Goal: Transaction & Acquisition: Book appointment/travel/reservation

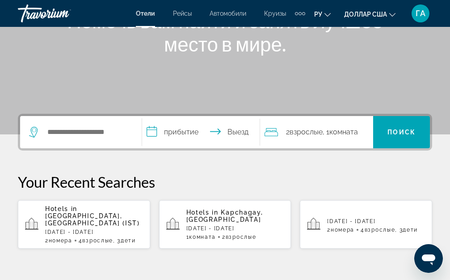
scroll to position [179, 0]
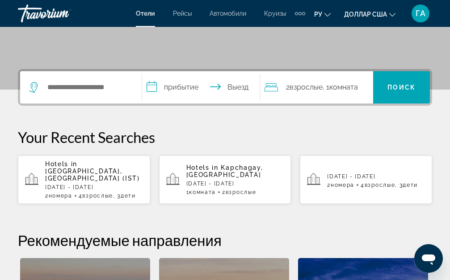
click at [40, 86] on div "Виджет поиска" at bounding box center [78, 87] width 99 height 13
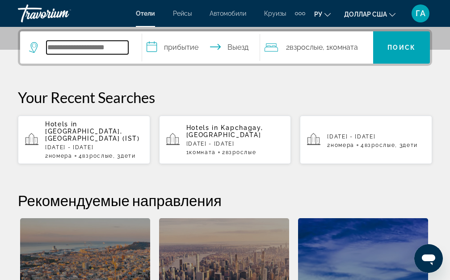
click at [52, 41] on input "Поиск отеля" at bounding box center [88, 47] width 82 height 13
type input "*"
click at [55, 46] on input "Поиск отеля" at bounding box center [88, 47] width 82 height 13
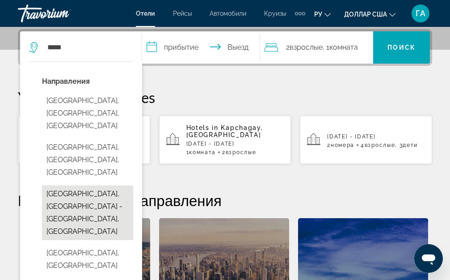
click at [72, 185] on button "[GEOGRAPHIC_DATA], [GEOGRAPHIC_DATA] - [GEOGRAPHIC_DATA], [GEOGRAPHIC_DATA]" at bounding box center [87, 212] width 91 height 55
type input "**********"
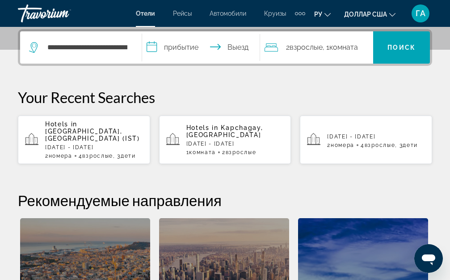
click at [158, 46] on input "**********" at bounding box center [202, 48] width 121 height 35
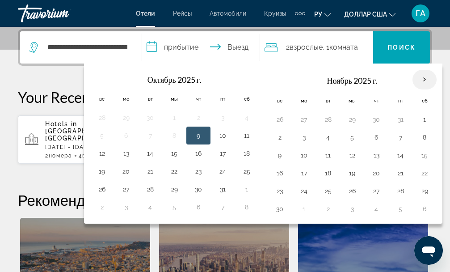
click at [433, 80] on th "В следующем месяце" at bounding box center [425, 80] width 24 height 20
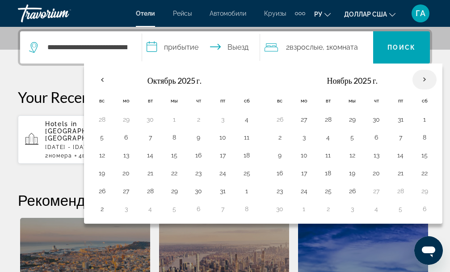
click at [435, 79] on th "В следующем месяце" at bounding box center [425, 80] width 24 height 20
click at [434, 79] on th "В следующем месяце" at bounding box center [425, 80] width 24 height 20
click at [435, 79] on th "В следующем месяце" at bounding box center [425, 80] width 24 height 20
click at [110, 78] on th "Previous month" at bounding box center [102, 80] width 24 height 20
click at [168, 44] on input "**********" at bounding box center [202, 48] width 121 height 35
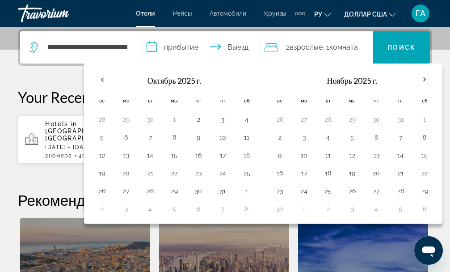
click at [184, 44] on input "**********" at bounding box center [202, 48] width 121 height 35
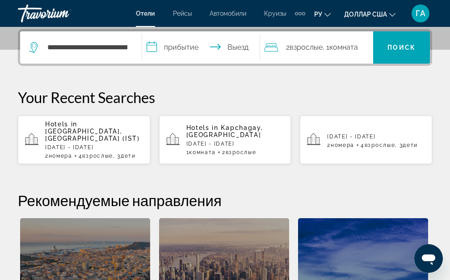
click at [159, 47] on input "**********" at bounding box center [202, 48] width 121 height 35
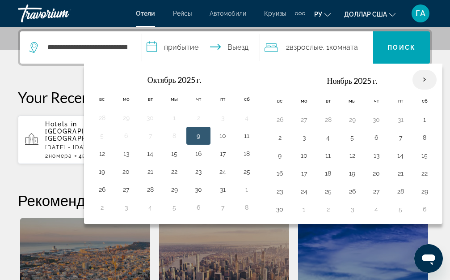
click at [433, 81] on th "В следующем месяце" at bounding box center [425, 80] width 24 height 20
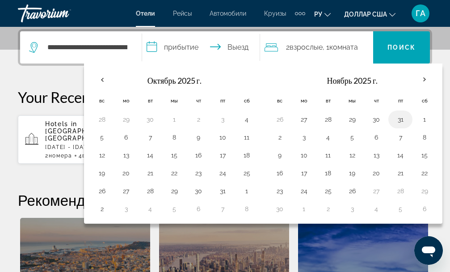
click at [408, 121] on button "31" at bounding box center [401, 119] width 14 height 13
click at [435, 81] on th "В следующем месяце" at bounding box center [425, 80] width 24 height 20
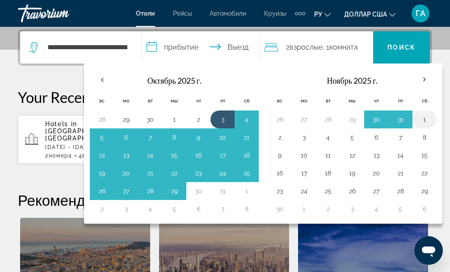
click at [432, 120] on button "1" at bounding box center [425, 119] width 14 height 13
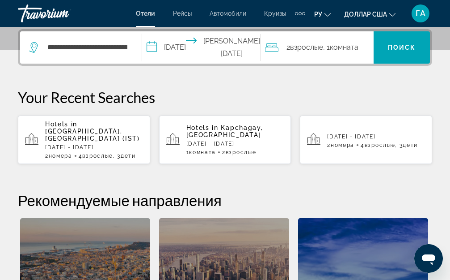
click at [160, 40] on input "**********" at bounding box center [203, 48] width 122 height 35
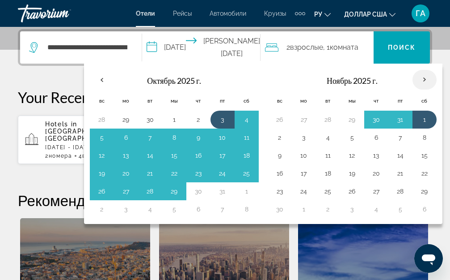
click at [434, 81] on th "В следующем месяце" at bounding box center [425, 80] width 24 height 20
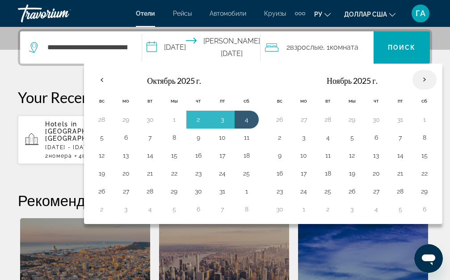
click at [433, 81] on th "В следующем месяце" at bounding box center [425, 80] width 24 height 20
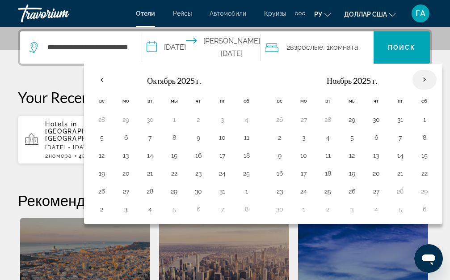
click at [433, 81] on th "В следующем месяце" at bounding box center [425, 80] width 24 height 20
click at [435, 81] on th "В следующем месяце" at bounding box center [425, 80] width 24 height 20
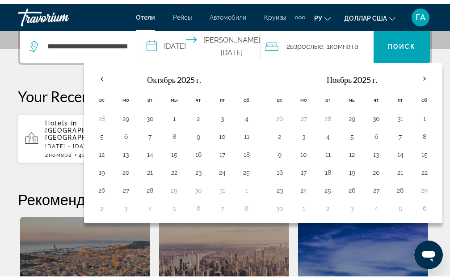
scroll to position [201, 0]
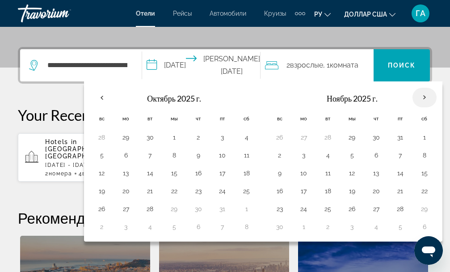
click at [432, 98] on th "В следующем месяце" at bounding box center [425, 98] width 24 height 20
click at [432, 137] on button "1" at bounding box center [425, 137] width 14 height 13
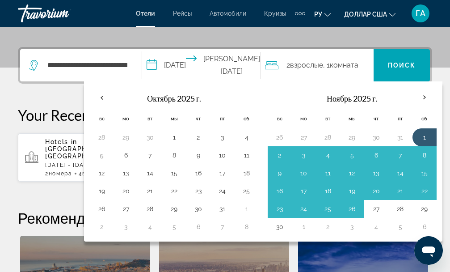
click at [384, 209] on button "27" at bounding box center [376, 209] width 14 height 13
type input "**********"
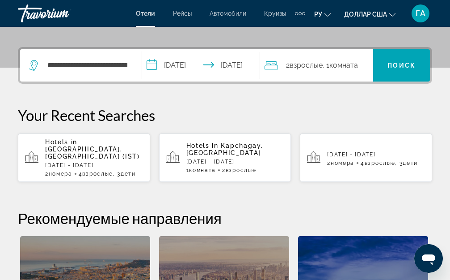
click at [213, 65] on input "**********" at bounding box center [202, 66] width 121 height 35
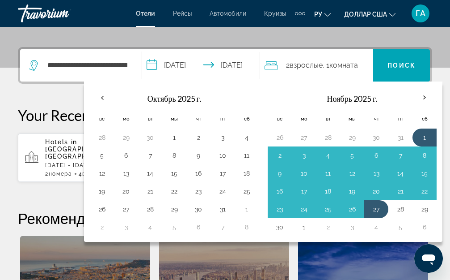
click at [326, 13] on icon "Изменить язык" at bounding box center [328, 15] width 6 height 6
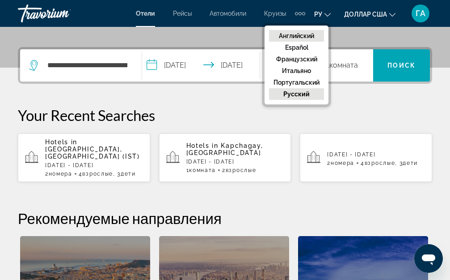
click at [313, 34] on font "Английский" at bounding box center [296, 35] width 35 height 7
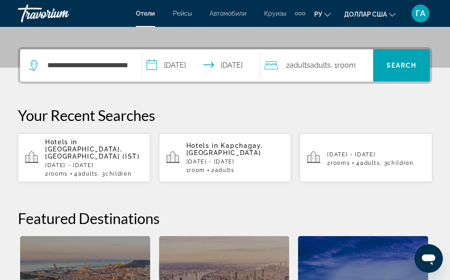
click at [200, 61] on input "**********" at bounding box center [202, 66] width 121 height 35
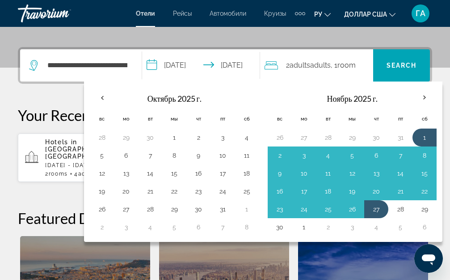
click at [200, 61] on input "**********" at bounding box center [202, 66] width 121 height 35
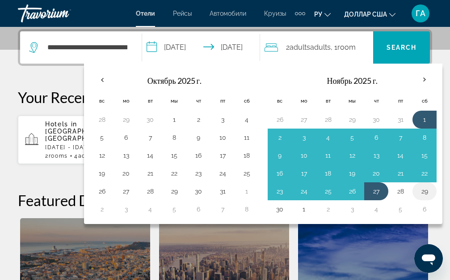
click at [432, 194] on button "29" at bounding box center [425, 191] width 14 height 13
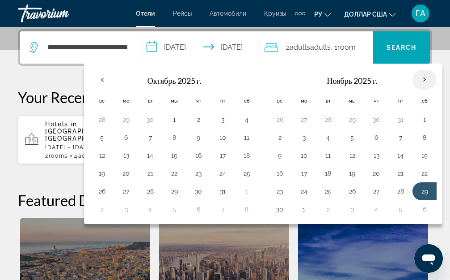
click at [432, 80] on th "В следующем месяце" at bounding box center [425, 80] width 24 height 20
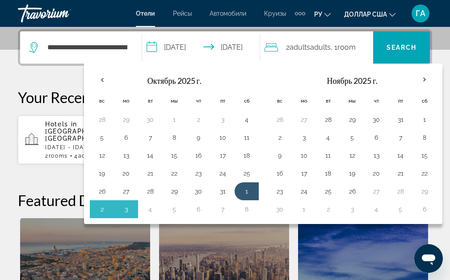
click at [326, 13] on icon "Изменить язык" at bounding box center [328, 15] width 6 height 6
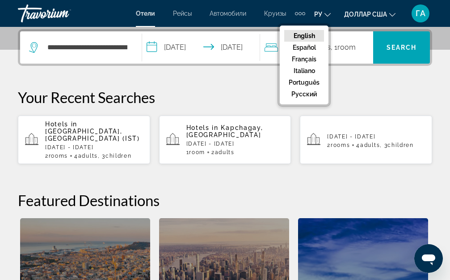
click at [310, 34] on button "English" at bounding box center [304, 36] width 40 height 12
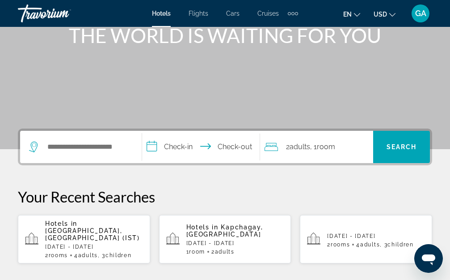
scroll to position [122, 0]
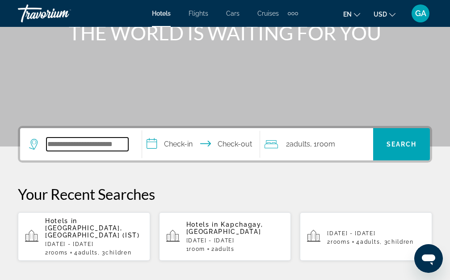
click at [47, 144] on input "Search hotel destination" at bounding box center [88, 143] width 82 height 13
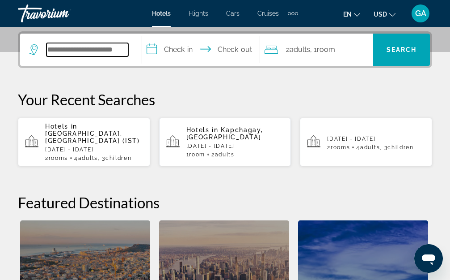
scroll to position [219, 0]
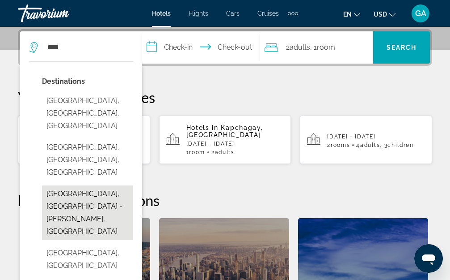
click at [102, 185] on button "[GEOGRAPHIC_DATA], [GEOGRAPHIC_DATA] - [GEOGRAPHIC_DATA], [GEOGRAPHIC_DATA]" at bounding box center [87, 212] width 91 height 55
type input "**********"
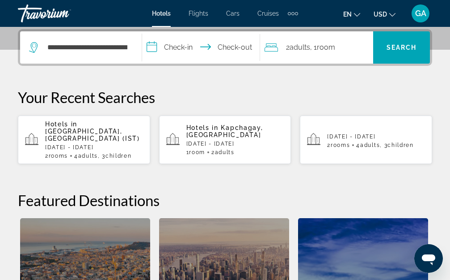
click at [159, 47] on input "**********" at bounding box center [202, 48] width 121 height 35
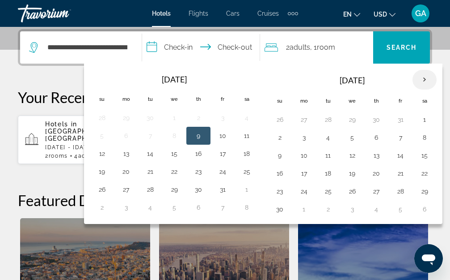
click at [432, 81] on th "Next month" at bounding box center [425, 80] width 24 height 20
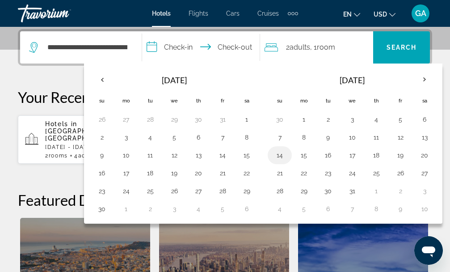
click at [287, 156] on button "14" at bounding box center [280, 155] width 14 height 13
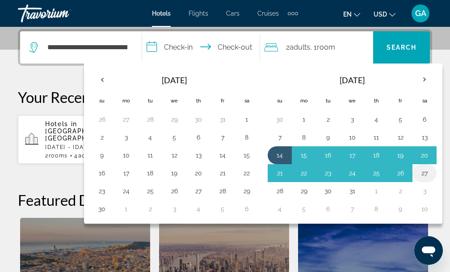
click at [432, 174] on button "27" at bounding box center [425, 173] width 14 height 13
type input "**********"
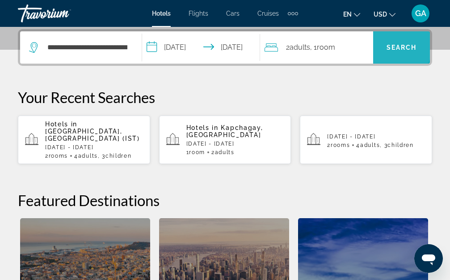
click at [397, 47] on span "Search" at bounding box center [402, 47] width 30 height 7
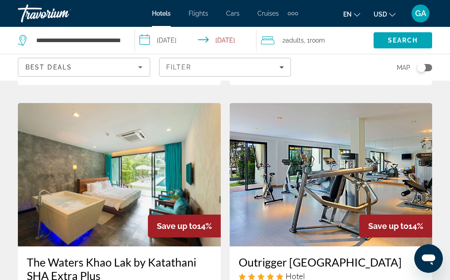
scroll to position [716, 0]
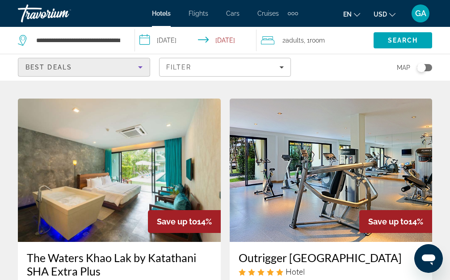
click at [140, 65] on icon "Sort by" at bounding box center [140, 67] width 11 height 11
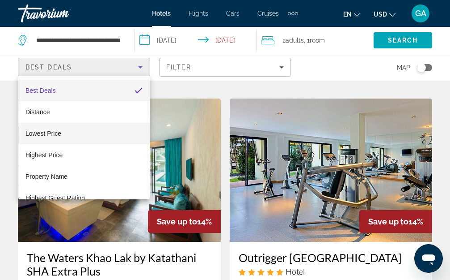
drag, startPoint x: 61, startPoint y: 134, endPoint x: 53, endPoint y: 134, distance: 8.5
click at [62, 134] on mat-option "Lowest Price" at bounding box center [83, 133] width 131 height 21
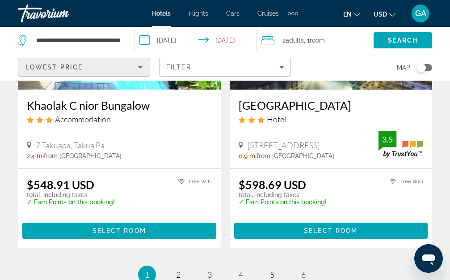
scroll to position [1844, 0]
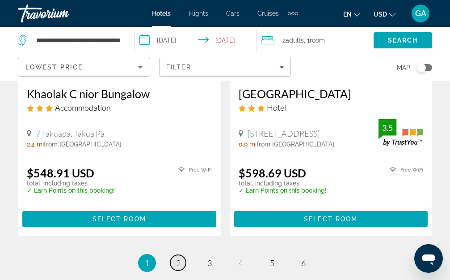
click at [181, 254] on link "page 2" at bounding box center [178, 262] width 16 height 16
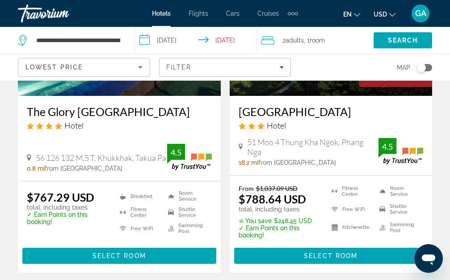
scroll to position [171, 0]
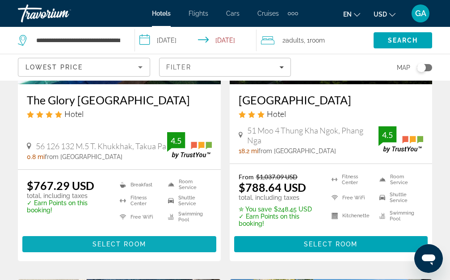
click at [131, 241] on span "Select Room" at bounding box center [120, 243] width 54 height 7
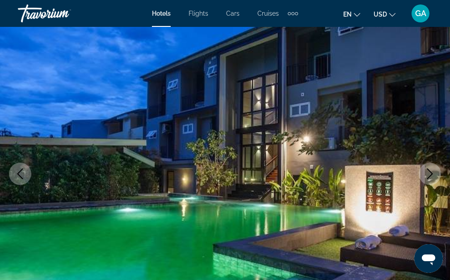
scroll to position [100, 0]
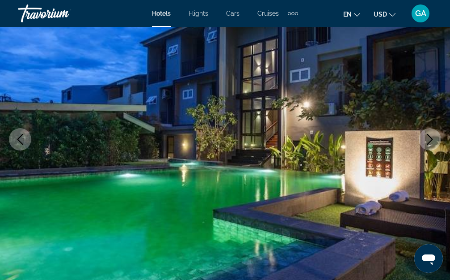
click at [429, 137] on icon "Next image" at bounding box center [430, 139] width 11 height 11
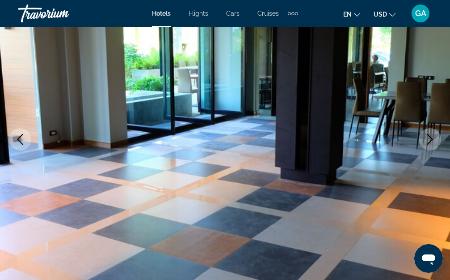
click at [430, 140] on icon "Next image" at bounding box center [430, 139] width 11 height 11
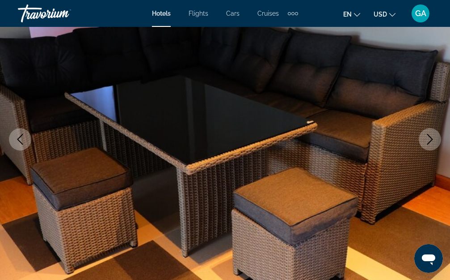
click at [430, 140] on icon "Next image" at bounding box center [430, 139] width 11 height 11
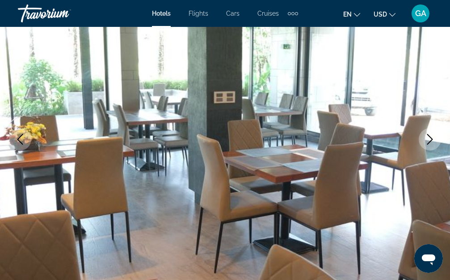
click at [430, 140] on icon "Next image" at bounding box center [430, 139] width 11 height 11
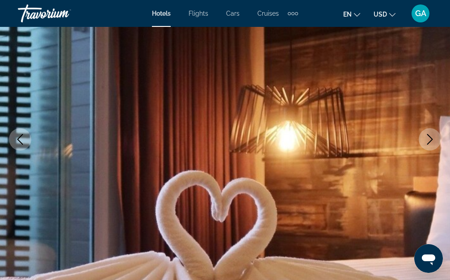
click at [430, 140] on icon "Next image" at bounding box center [430, 139] width 11 height 11
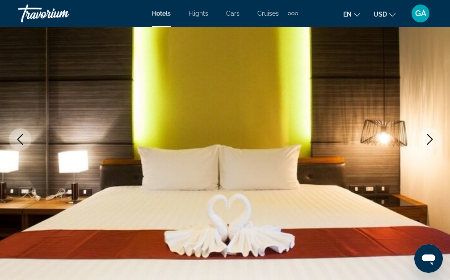
click at [430, 140] on icon "Next image" at bounding box center [430, 139] width 11 height 11
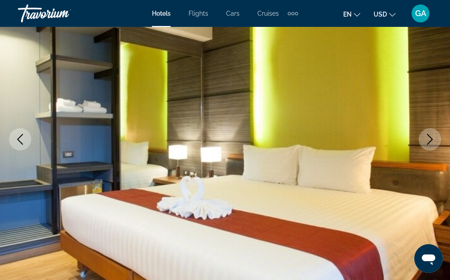
click at [430, 140] on icon "Next image" at bounding box center [430, 139] width 11 height 11
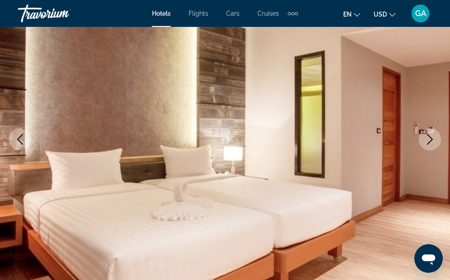
click at [430, 140] on icon "Next image" at bounding box center [430, 139] width 11 height 11
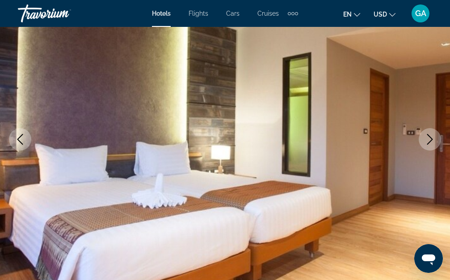
click at [430, 140] on icon "Next image" at bounding box center [430, 139] width 11 height 11
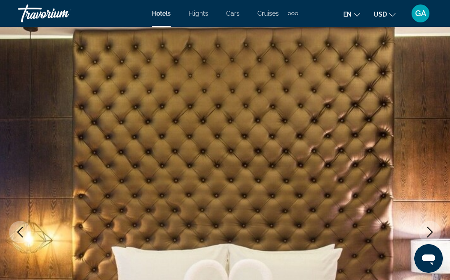
scroll to position [0, 0]
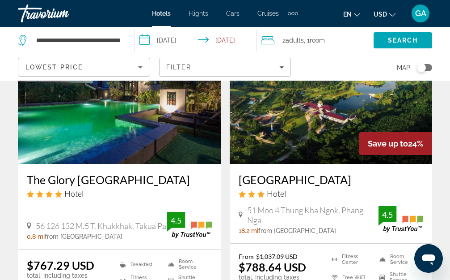
scroll to position [95, 0]
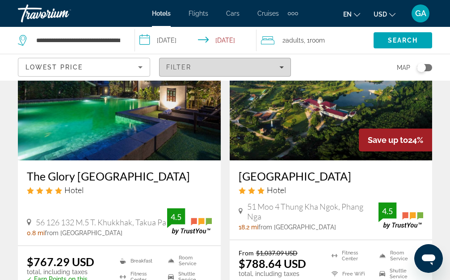
click at [282, 67] on icon "Filters" at bounding box center [282, 67] width 4 height 2
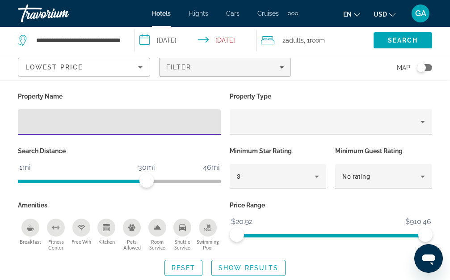
scroll to position [194, 0]
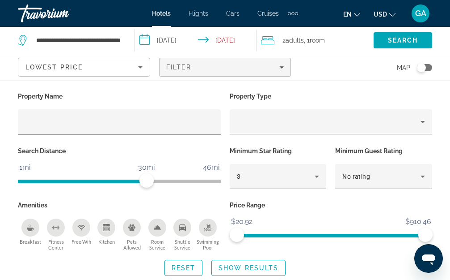
click at [27, 226] on icon "Breakfast" at bounding box center [30, 227] width 7 height 7
click at [229, 268] on span "Show Results" at bounding box center [249, 267] width 60 height 7
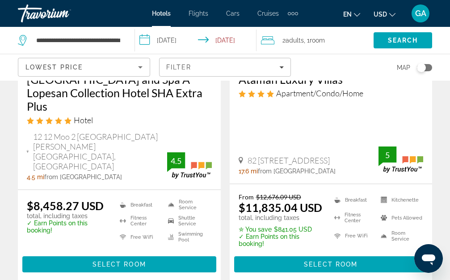
scroll to position [1600, 0]
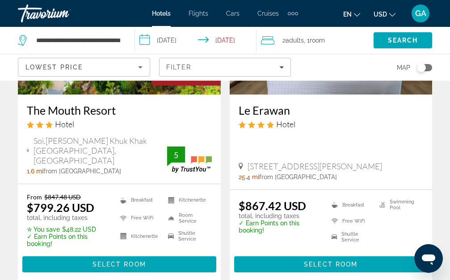
scroll to position [507, 0]
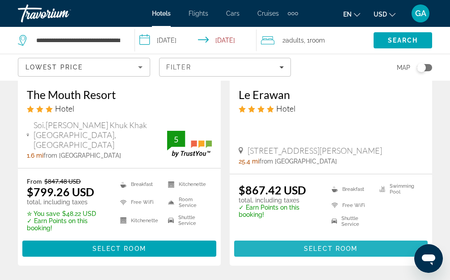
click at [302, 237] on span "Main content" at bounding box center [331, 247] width 194 height 21
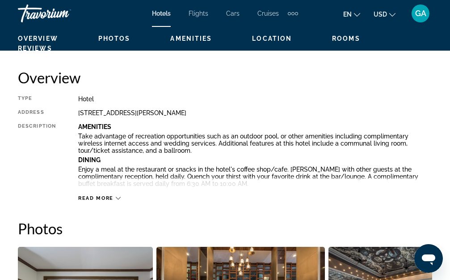
scroll to position [421, 0]
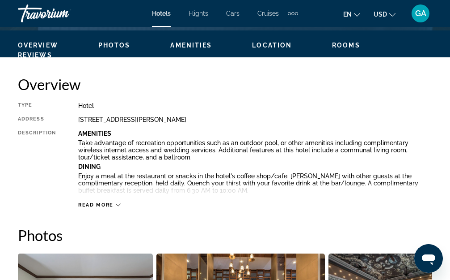
click at [118, 204] on icon "Main content" at bounding box center [118, 204] width 5 height 5
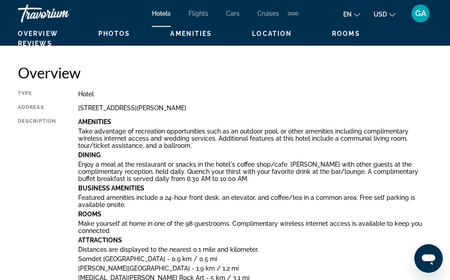
scroll to position [437, 0]
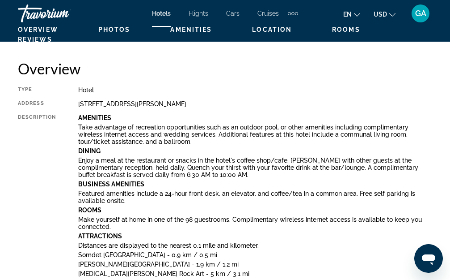
click at [357, 13] on icon "Change language" at bounding box center [357, 15] width 6 height 6
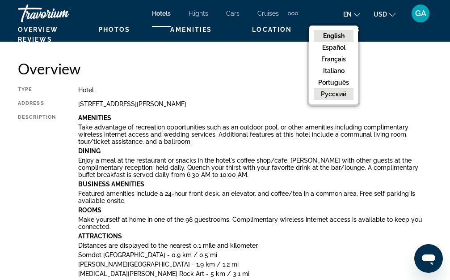
click at [340, 93] on button "русский" at bounding box center [334, 94] width 40 height 12
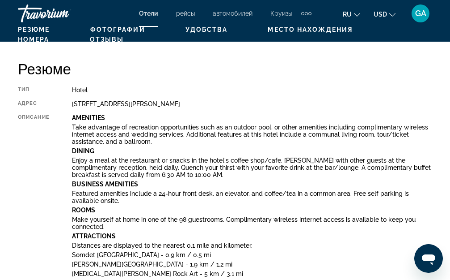
click at [357, 13] on icon "Change language" at bounding box center [357, 15] width 6 height 6
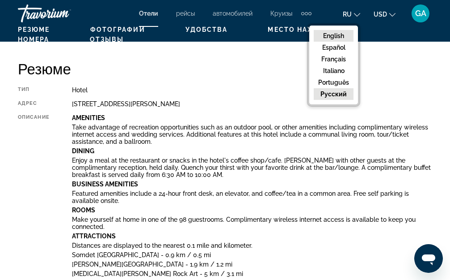
click at [335, 36] on button "English" at bounding box center [334, 36] width 40 height 12
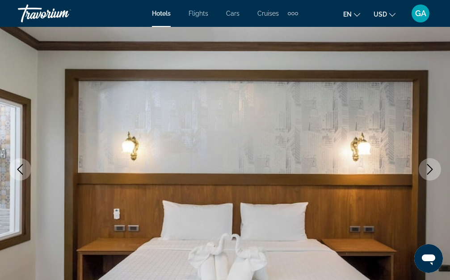
scroll to position [0, 0]
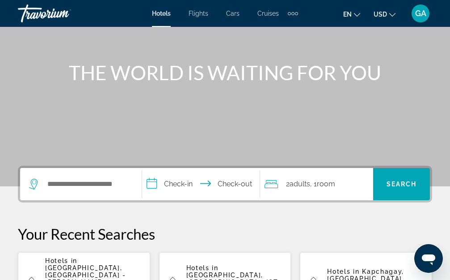
scroll to position [87, 0]
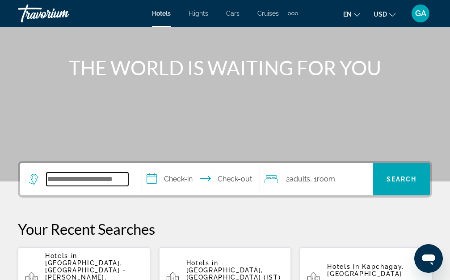
click at [47, 180] on input "Search hotel destination" at bounding box center [88, 178] width 82 height 13
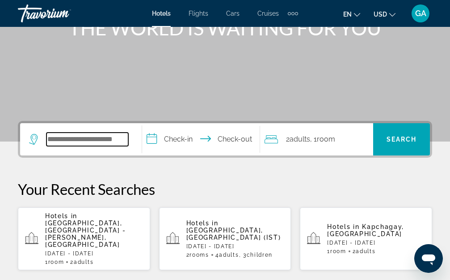
scroll to position [219, 0]
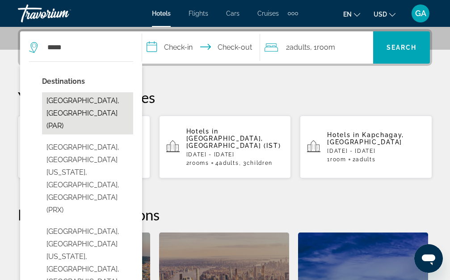
click at [81, 101] on button "Paris, France (PAR)" at bounding box center [87, 113] width 91 height 42
type input "**********"
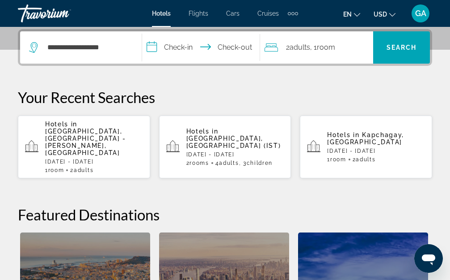
click at [161, 45] on input "**********" at bounding box center [202, 48] width 121 height 35
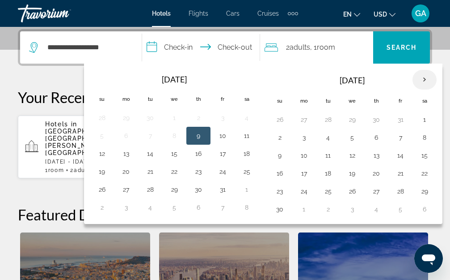
click at [433, 81] on th "Next month" at bounding box center [425, 80] width 24 height 20
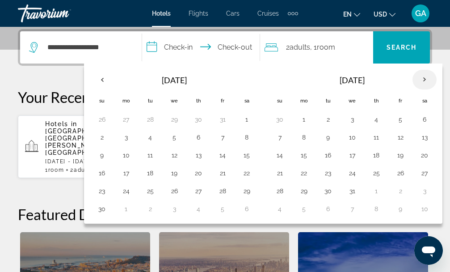
click at [433, 81] on th "Next month" at bounding box center [425, 80] width 24 height 20
click at [286, 155] on button "8" at bounding box center [280, 155] width 14 height 13
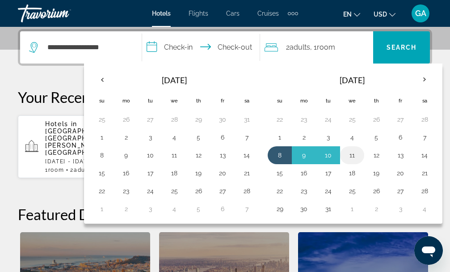
click at [360, 156] on button "11" at bounding box center [352, 155] width 14 height 13
type input "**********"
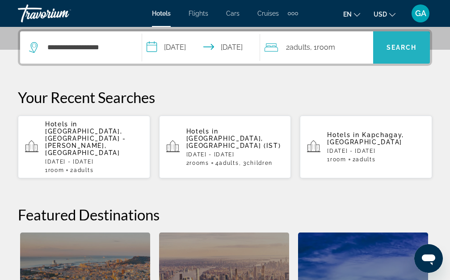
click at [399, 50] on span "Search" at bounding box center [402, 47] width 30 height 7
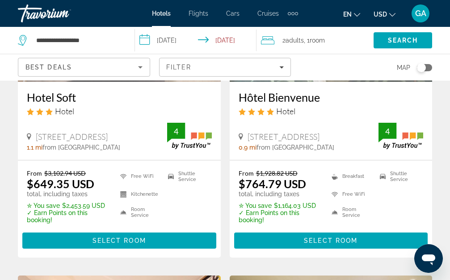
scroll to position [185, 0]
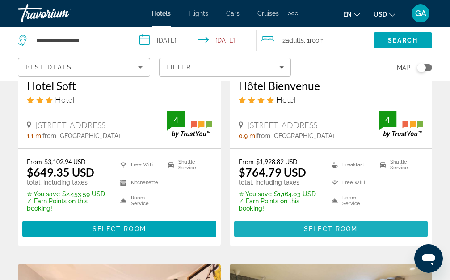
drag, startPoint x: 341, startPoint y: 228, endPoint x: 348, endPoint y: 227, distance: 6.8
click at [341, 227] on span "Select Room" at bounding box center [331, 228] width 54 height 7
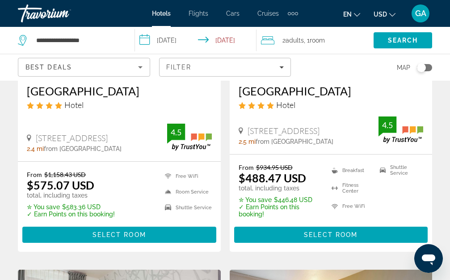
scroll to position [520, 0]
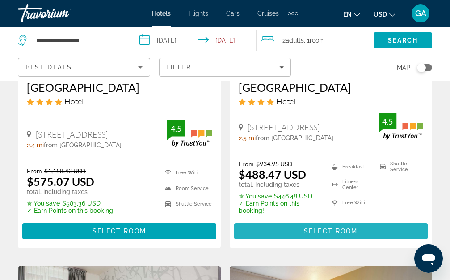
click at [295, 230] on span "Main content" at bounding box center [331, 230] width 194 height 21
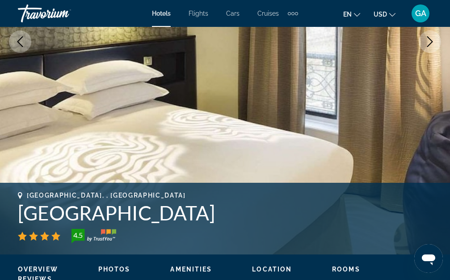
scroll to position [184, 0]
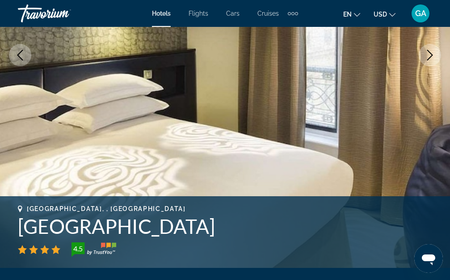
click at [428, 54] on icon "Next image" at bounding box center [430, 55] width 11 height 11
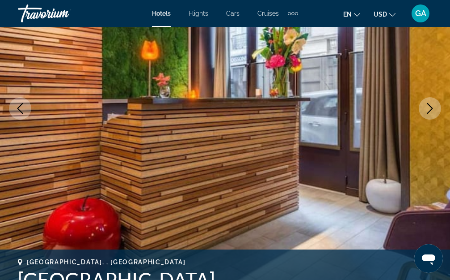
scroll to position [71, 0]
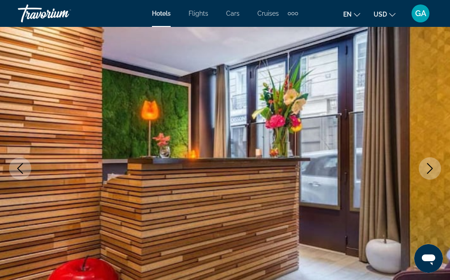
click at [431, 169] on icon "Next image" at bounding box center [430, 168] width 11 height 11
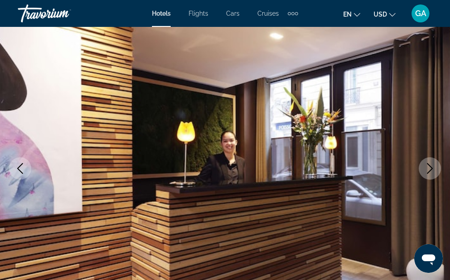
click at [431, 169] on icon "Next image" at bounding box center [430, 168] width 11 height 11
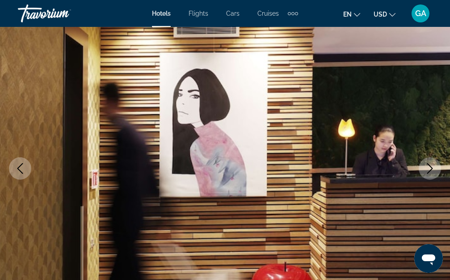
click at [433, 168] on icon "Next image" at bounding box center [430, 168] width 11 height 11
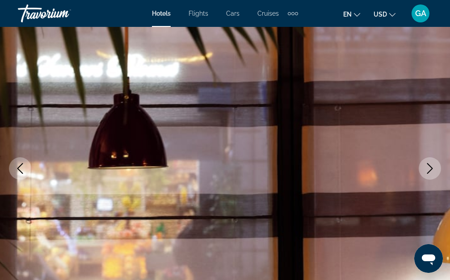
click at [433, 168] on icon "Next image" at bounding box center [430, 168] width 11 height 11
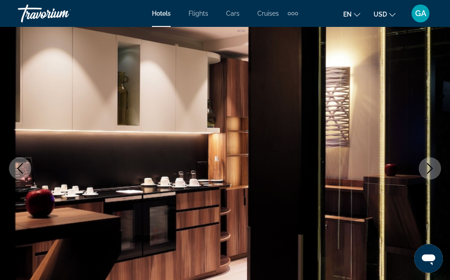
click at [432, 168] on icon "Next image" at bounding box center [430, 168] width 11 height 11
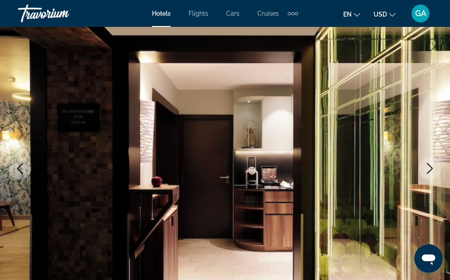
click at [432, 168] on icon "Next image" at bounding box center [430, 168] width 11 height 11
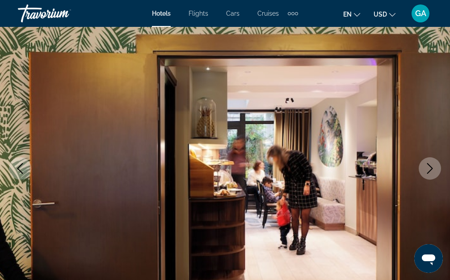
click at [432, 168] on icon "Next image" at bounding box center [430, 168] width 11 height 11
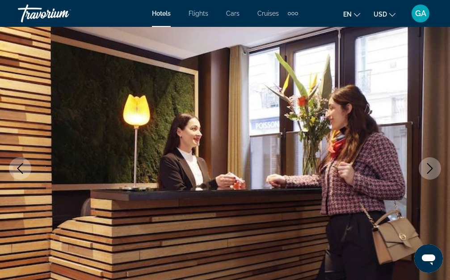
click at [431, 168] on icon "Next image" at bounding box center [430, 168] width 11 height 11
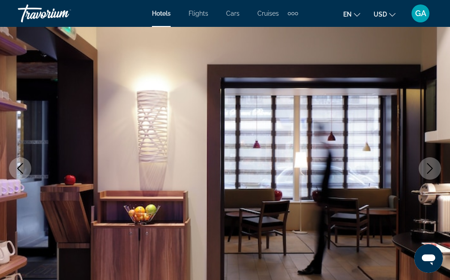
click at [431, 168] on icon "Next image" at bounding box center [430, 168] width 11 height 11
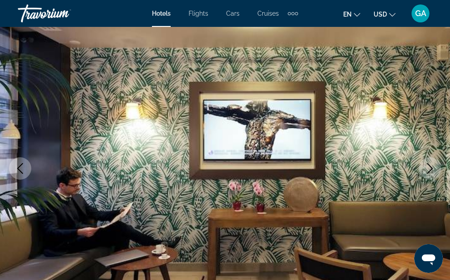
click at [432, 169] on icon "Next image" at bounding box center [430, 168] width 11 height 11
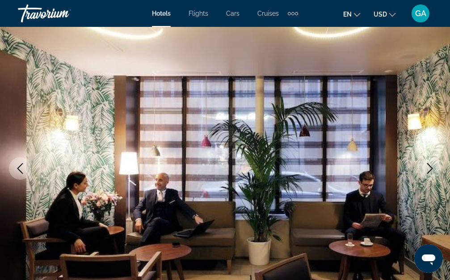
click at [432, 170] on icon "Next image" at bounding box center [430, 168] width 11 height 11
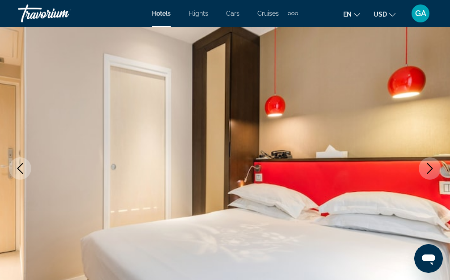
click at [432, 170] on icon "Next image" at bounding box center [430, 168] width 11 height 11
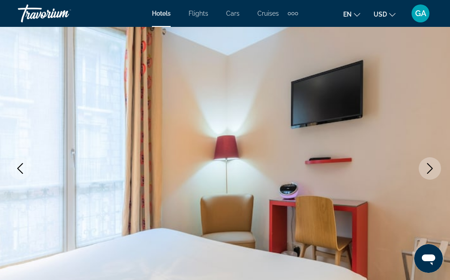
click at [432, 168] on icon "Next image" at bounding box center [431, 168] width 6 height 11
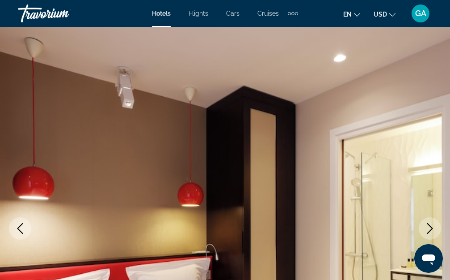
scroll to position [0, 0]
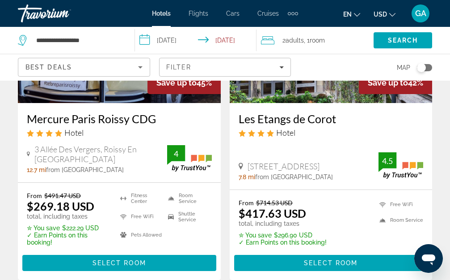
scroll to position [1173, 0]
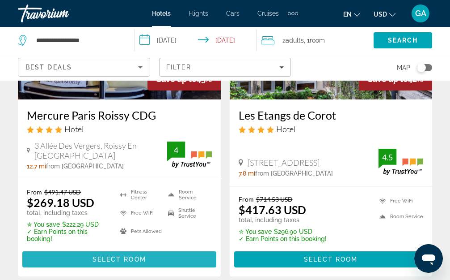
click at [100, 255] on span "Select Room" at bounding box center [120, 258] width 54 height 7
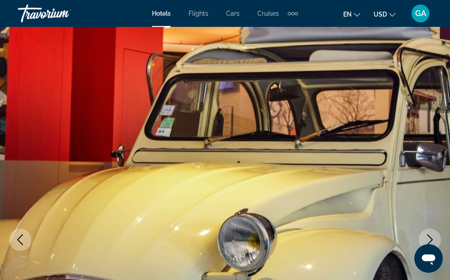
click at [426, 234] on icon "Next image" at bounding box center [430, 239] width 11 height 11
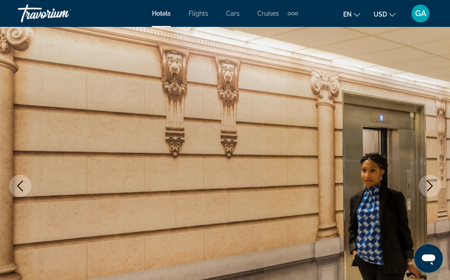
scroll to position [112, 0]
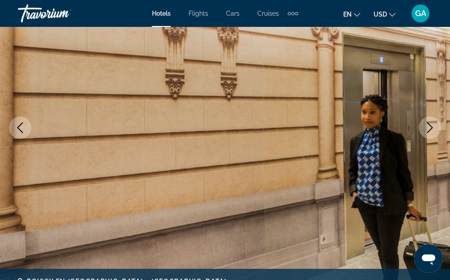
click at [430, 128] on icon "Next image" at bounding box center [430, 127] width 11 height 11
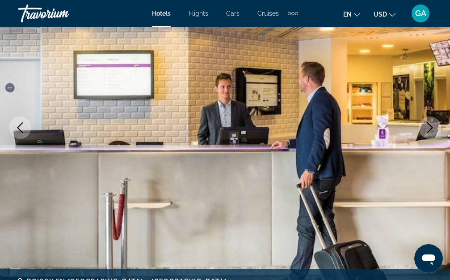
click at [430, 128] on icon "Next image" at bounding box center [430, 127] width 11 height 11
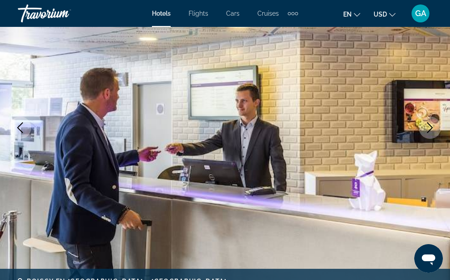
click at [429, 127] on icon "Next image" at bounding box center [430, 127] width 11 height 11
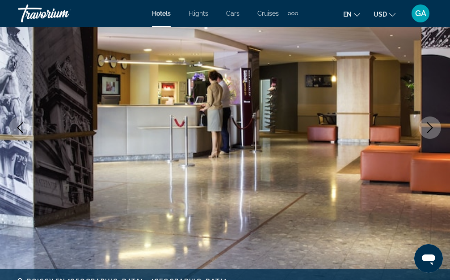
click at [429, 127] on icon "Next image" at bounding box center [430, 127] width 11 height 11
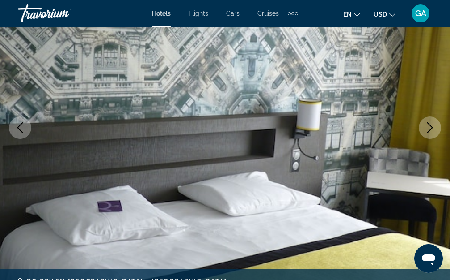
click at [429, 127] on icon "Next image" at bounding box center [430, 127] width 11 height 11
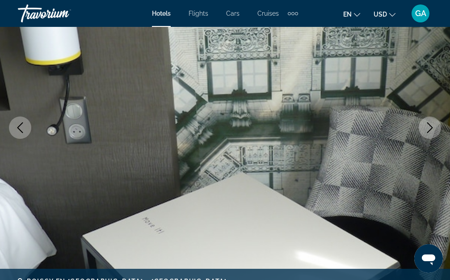
click at [429, 127] on icon "Next image" at bounding box center [430, 127] width 11 height 11
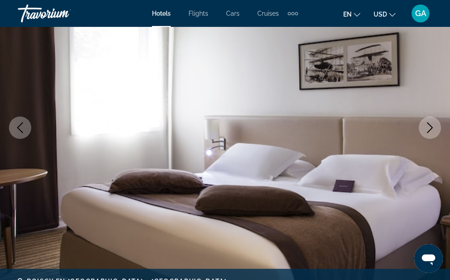
click at [429, 127] on icon "Next image" at bounding box center [430, 127] width 11 height 11
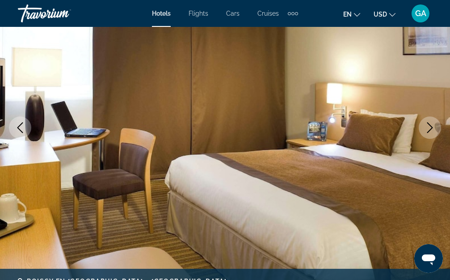
click at [429, 127] on icon "Next image" at bounding box center [430, 127] width 11 height 11
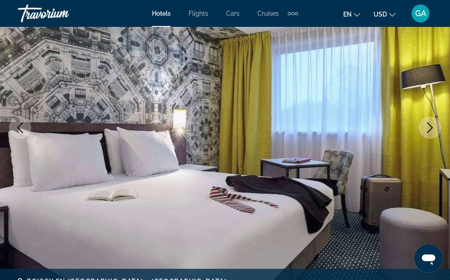
click at [429, 127] on icon "Next image" at bounding box center [430, 127] width 11 height 11
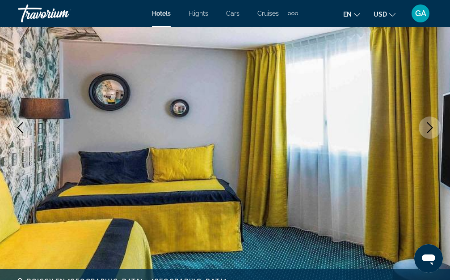
click at [429, 127] on icon "Next image" at bounding box center [430, 127] width 11 height 11
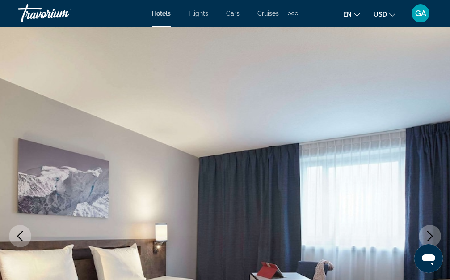
scroll to position [0, 0]
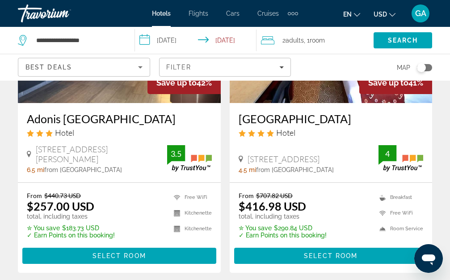
scroll to position [1511, 0]
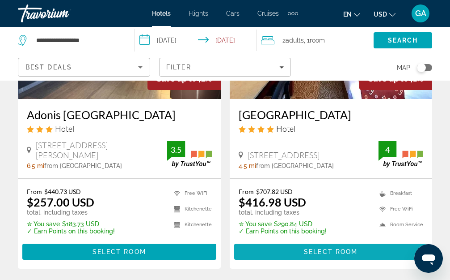
click at [325, 248] on span "Select Room" at bounding box center [331, 251] width 54 height 7
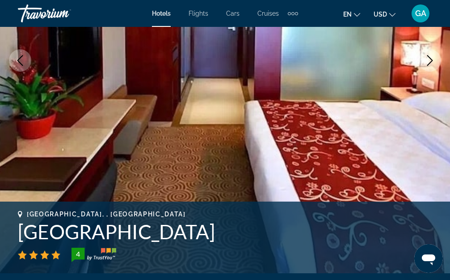
scroll to position [188, 0]
